Goal: Find specific page/section: Find specific page/section

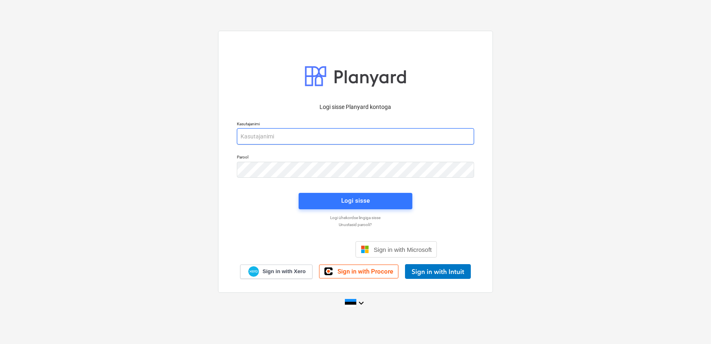
click at [284, 135] on input "email" at bounding box center [355, 136] width 237 height 16
click at [284, 138] on input "en" at bounding box center [355, 136] width 237 height 16
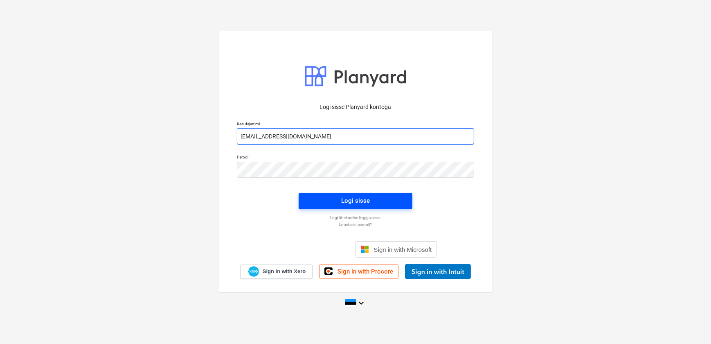
type input "[EMAIL_ADDRESS][DOMAIN_NAME]"
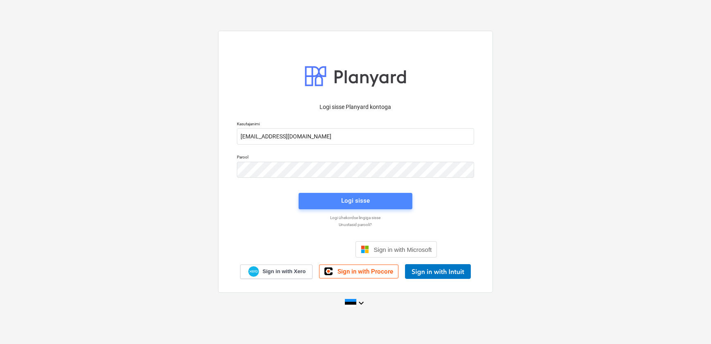
click at [351, 205] on div "Logi sisse" at bounding box center [355, 200] width 29 height 11
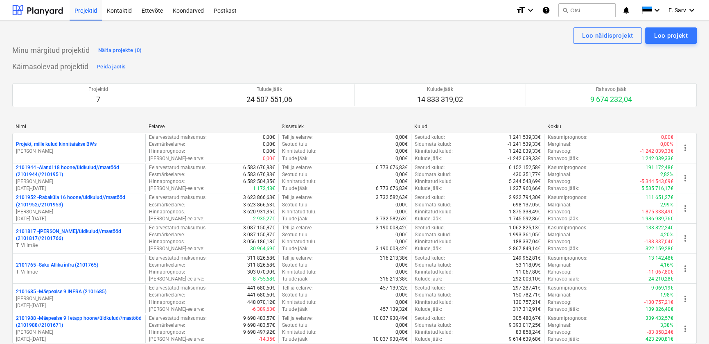
click at [57, 234] on p "2101817 - [PERSON_NAME]/üldkulud//maatööd (2101817//2101766)" at bounding box center [79, 235] width 126 height 14
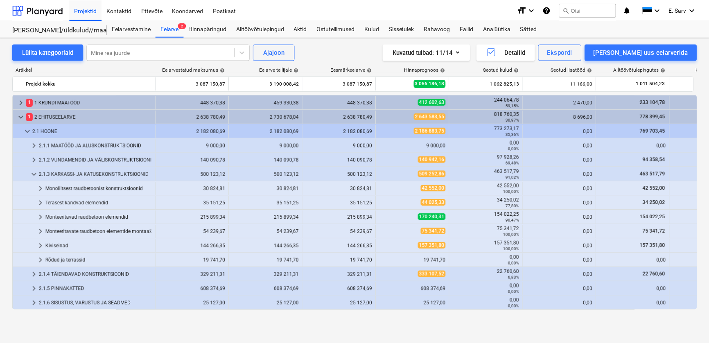
scroll to position [86, 0]
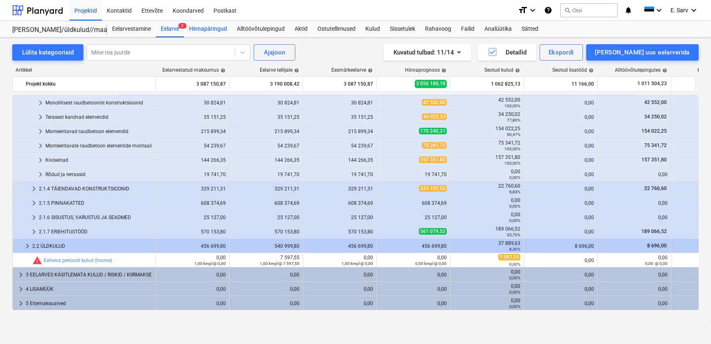
click at [212, 29] on div "Hinnapäringud" at bounding box center [208, 29] width 48 height 16
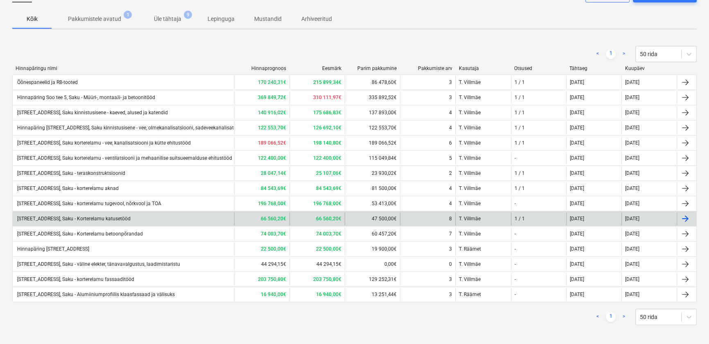
scroll to position [61, 0]
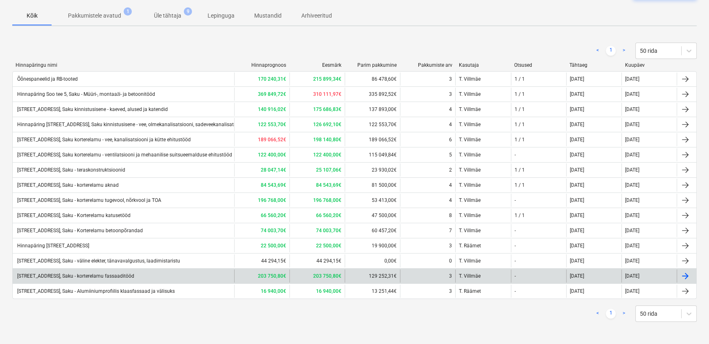
click at [120, 274] on div "[STREET_ADDRESS], Saku - korterelamu fassaaditööd" at bounding box center [75, 276] width 118 height 6
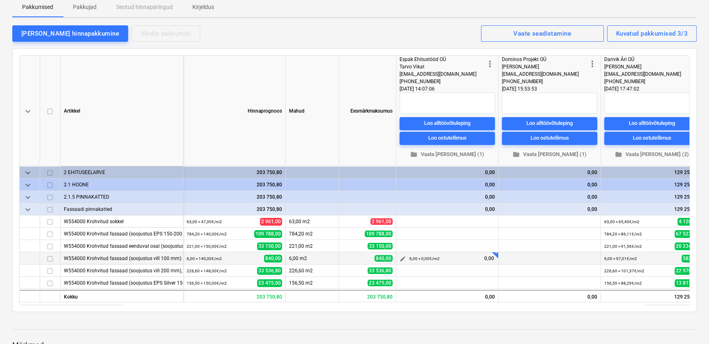
scroll to position [74, 0]
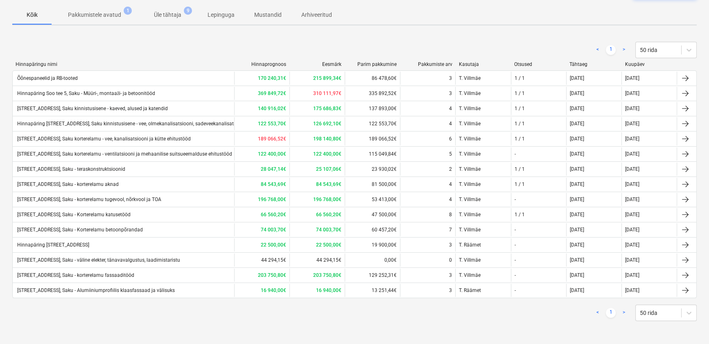
scroll to position [61, 0]
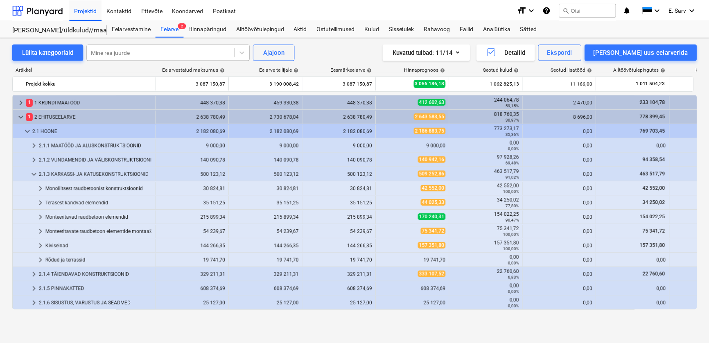
scroll to position [86, 0]
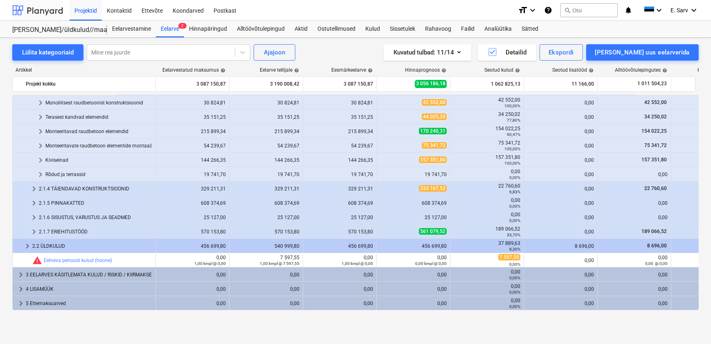
click at [37, 12] on div at bounding box center [37, 10] width 51 height 20
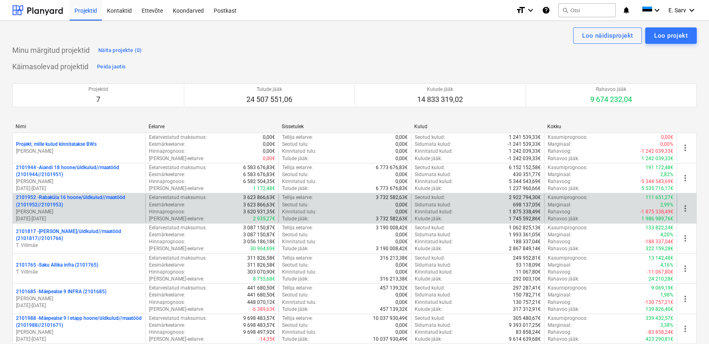
scroll to position [74, 0]
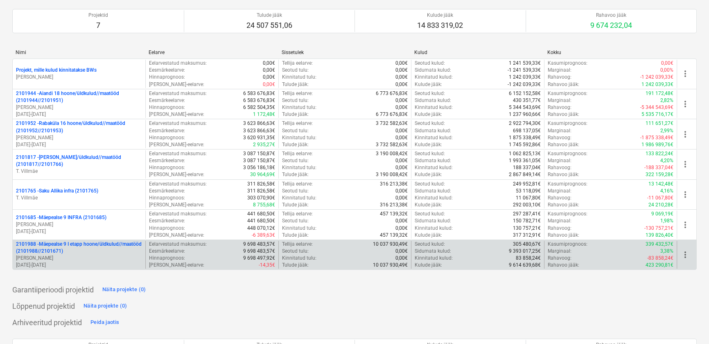
click at [65, 253] on p "2101988 - Mäepealse 9 I etapp hoone/üldkulud//maatööd (2101988//2101671)" at bounding box center [79, 248] width 126 height 14
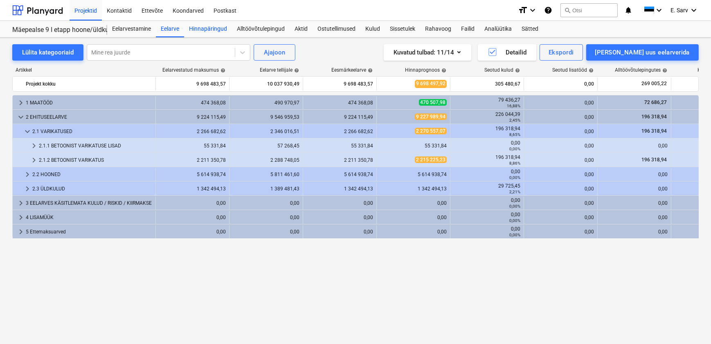
click at [202, 29] on div "Hinnapäringud" at bounding box center [208, 29] width 48 height 16
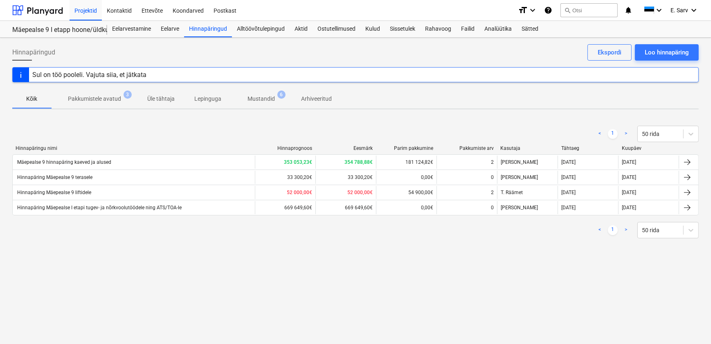
click at [264, 99] on p "Mustandid" at bounding box center [261, 99] width 27 height 9
